Goal: Navigation & Orientation: Find specific page/section

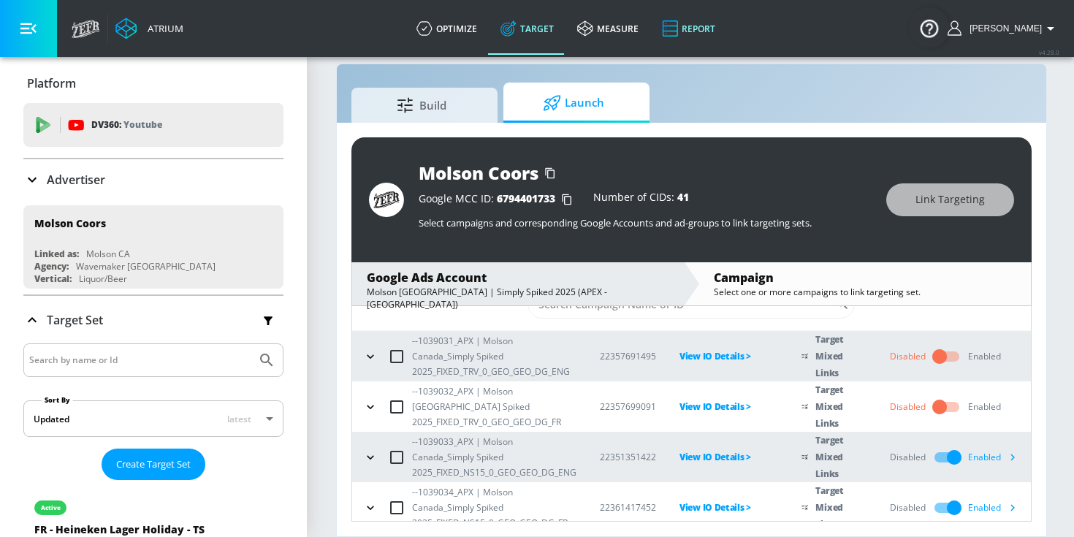
scroll to position [12, 0]
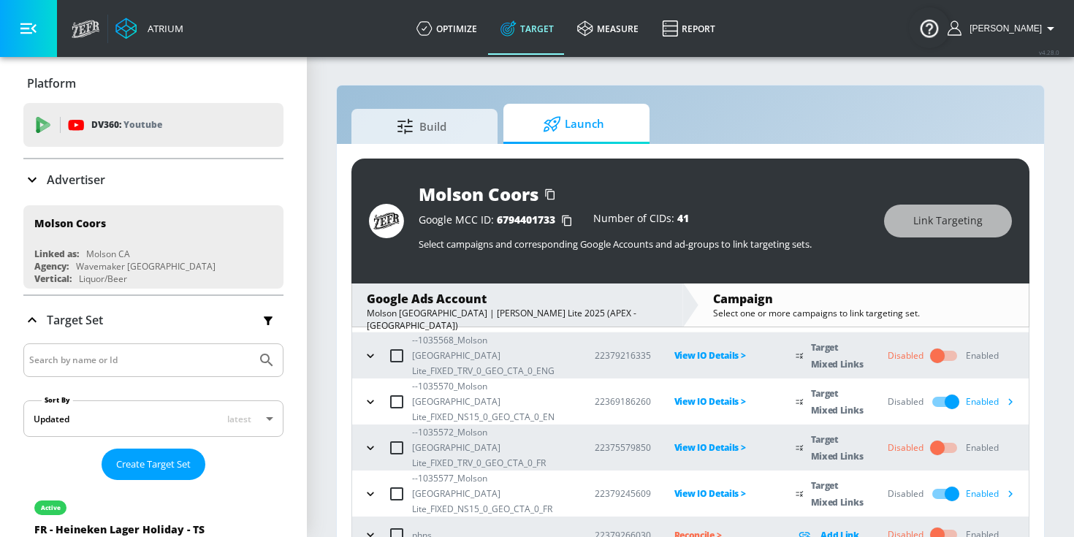
scroll to position [80, 0]
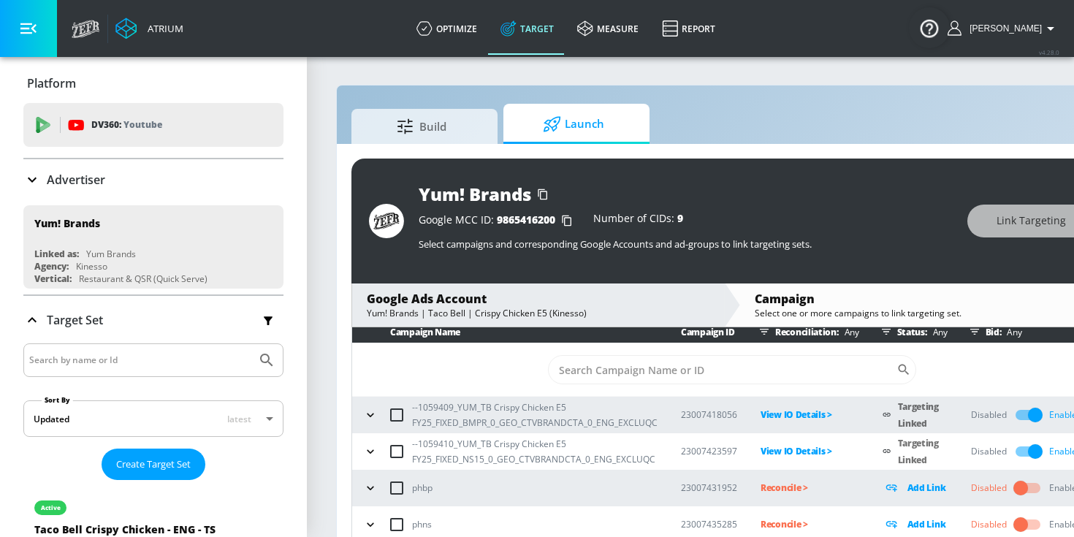
scroll to position [21, 0]
